Goal: Find specific page/section: Find specific page/section

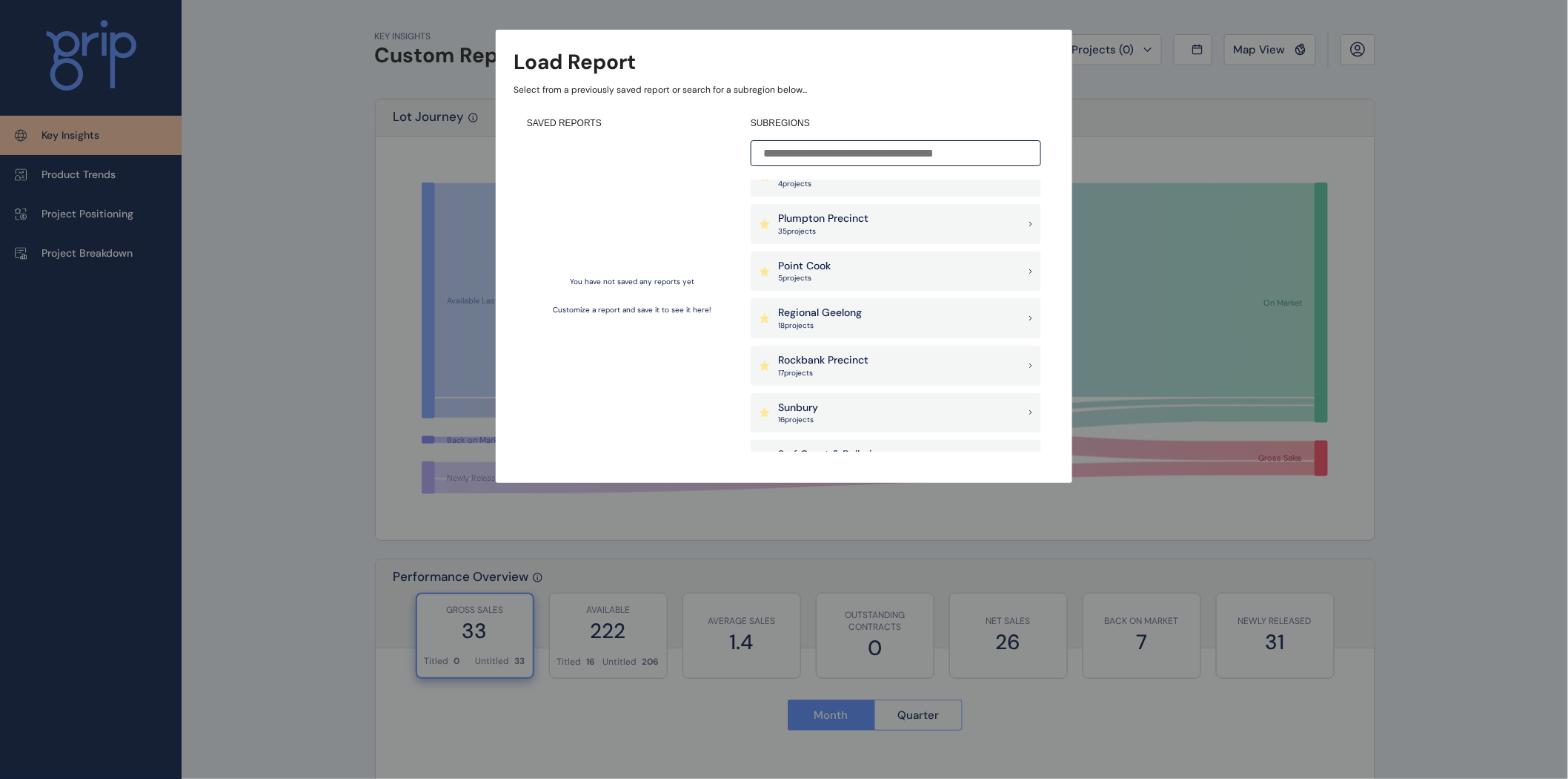
scroll to position [1195, 0]
click at [1403, 245] on div "Load Report Select from a previously saved report or search for a subregion bel…" at bounding box center [784, 227] width 1568 height 453
drag, startPoint x: 1221, startPoint y: 49, endPoint x: 1245, endPoint y: 47, distance: 24.1
click at [1223, 49] on div "Load Report Select from a previously saved report or search for a subregion bel…" at bounding box center [784, 227] width 1568 height 453
click at [1253, 47] on div "Load Report Select from a previously saved report or search for a subregion bel…" at bounding box center [784, 227] width 1568 height 453
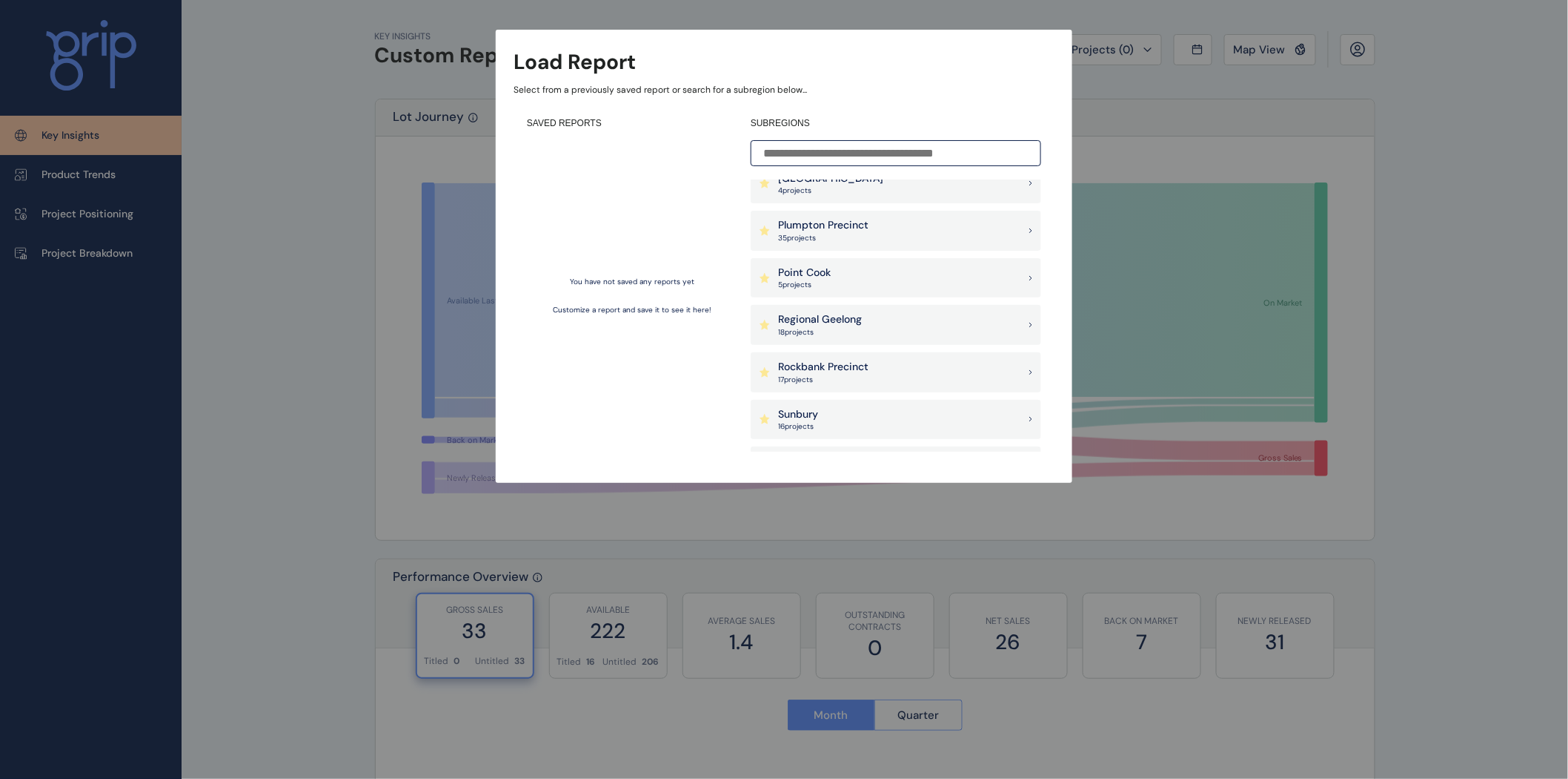
click at [942, 362] on div "Rockbank Precinct 17 project s" at bounding box center [896, 372] width 290 height 40
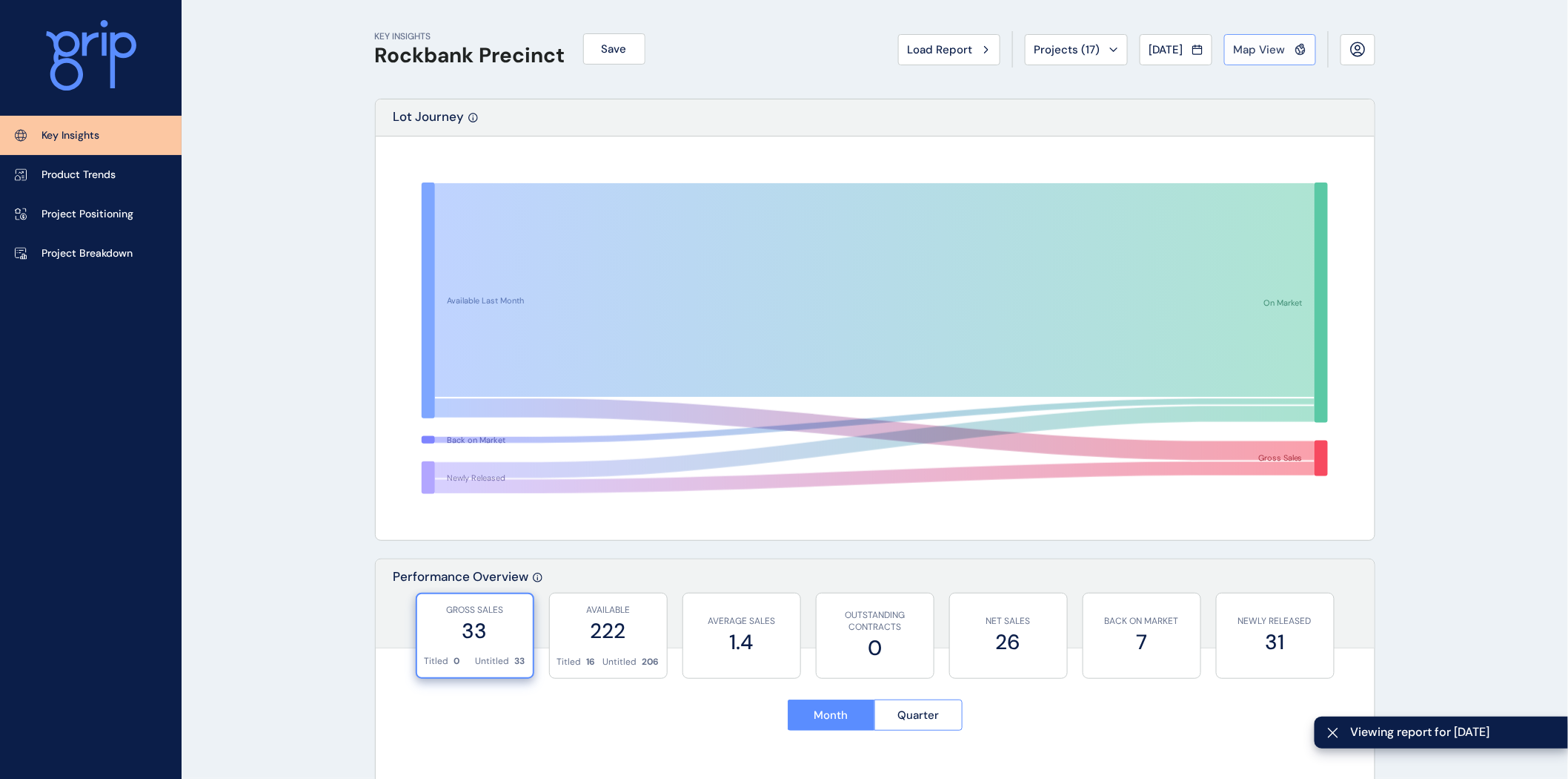
click at [1251, 60] on button "Map View" at bounding box center [1271, 49] width 92 height 31
